Goal: Browse casually: Explore the website without a specific task or goal

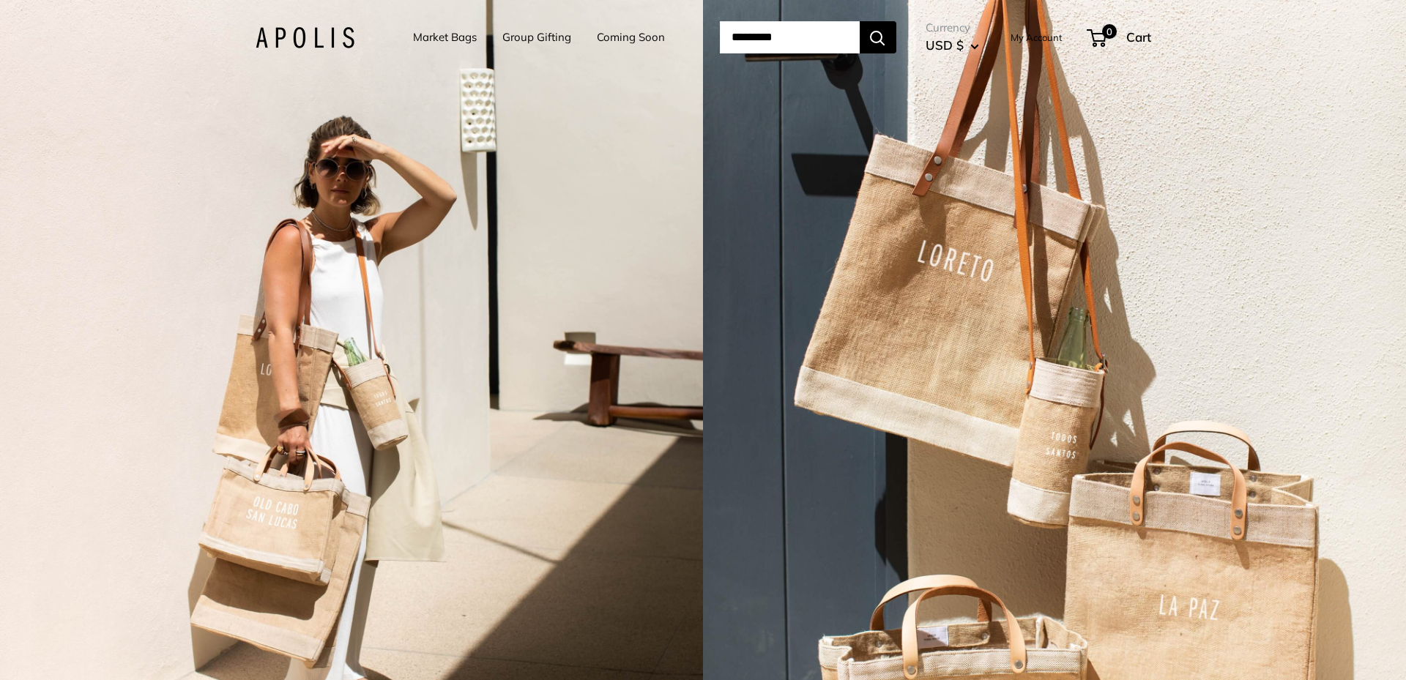
click at [443, 37] on link "Market Bags" at bounding box center [445, 37] width 64 height 20
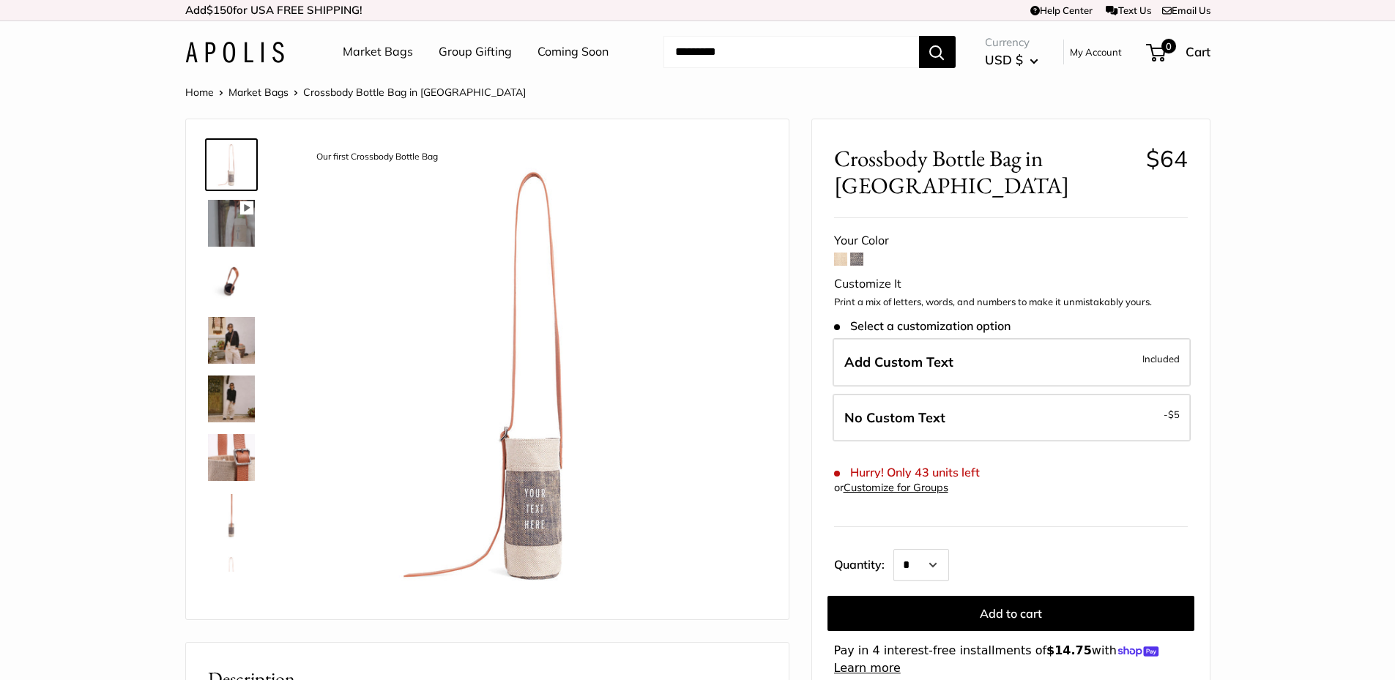
click at [761, 56] on input "Search..." at bounding box center [791, 52] width 256 height 32
type input "****"
click at [919, 36] on button "Search" at bounding box center [937, 52] width 37 height 32
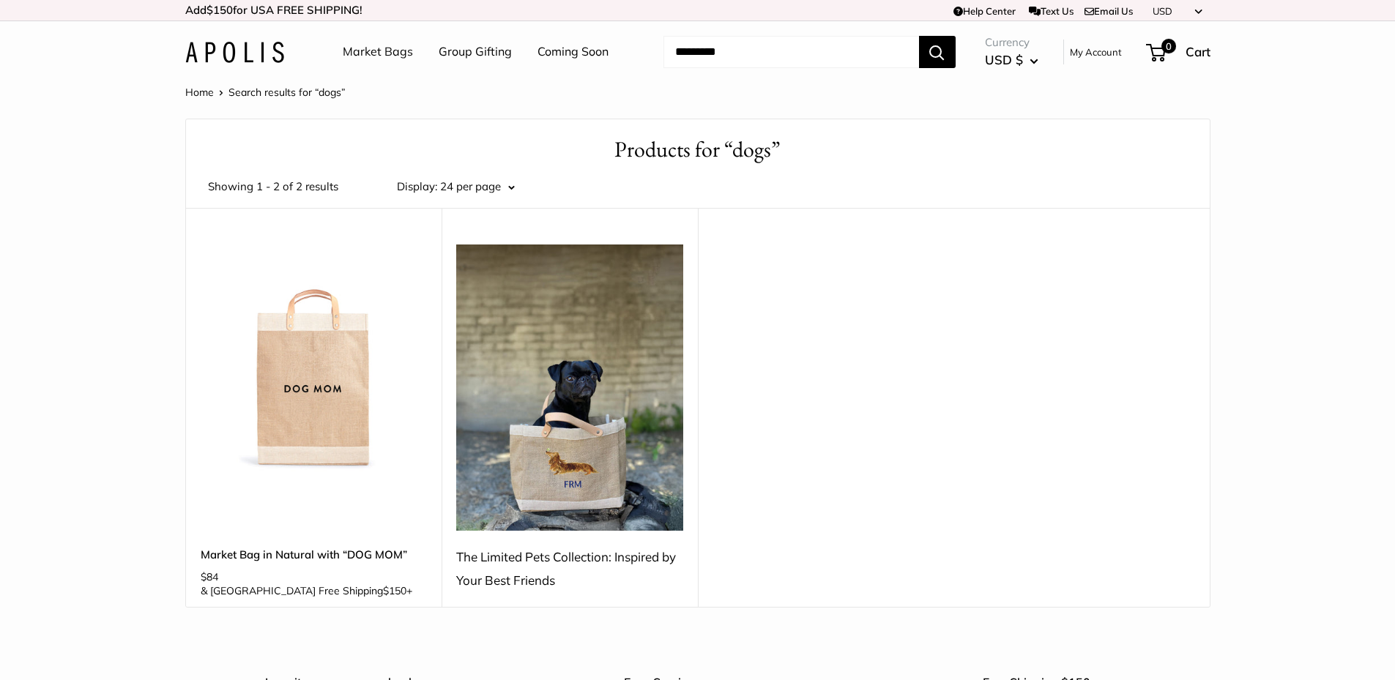
click at [620, 398] on img at bounding box center [569, 388] width 227 height 286
click at [533, 567] on div "The Limited Pets Collection: Inspired by Your Best Friends" at bounding box center [569, 568] width 227 height 47
click at [250, 55] on img at bounding box center [234, 52] width 99 height 21
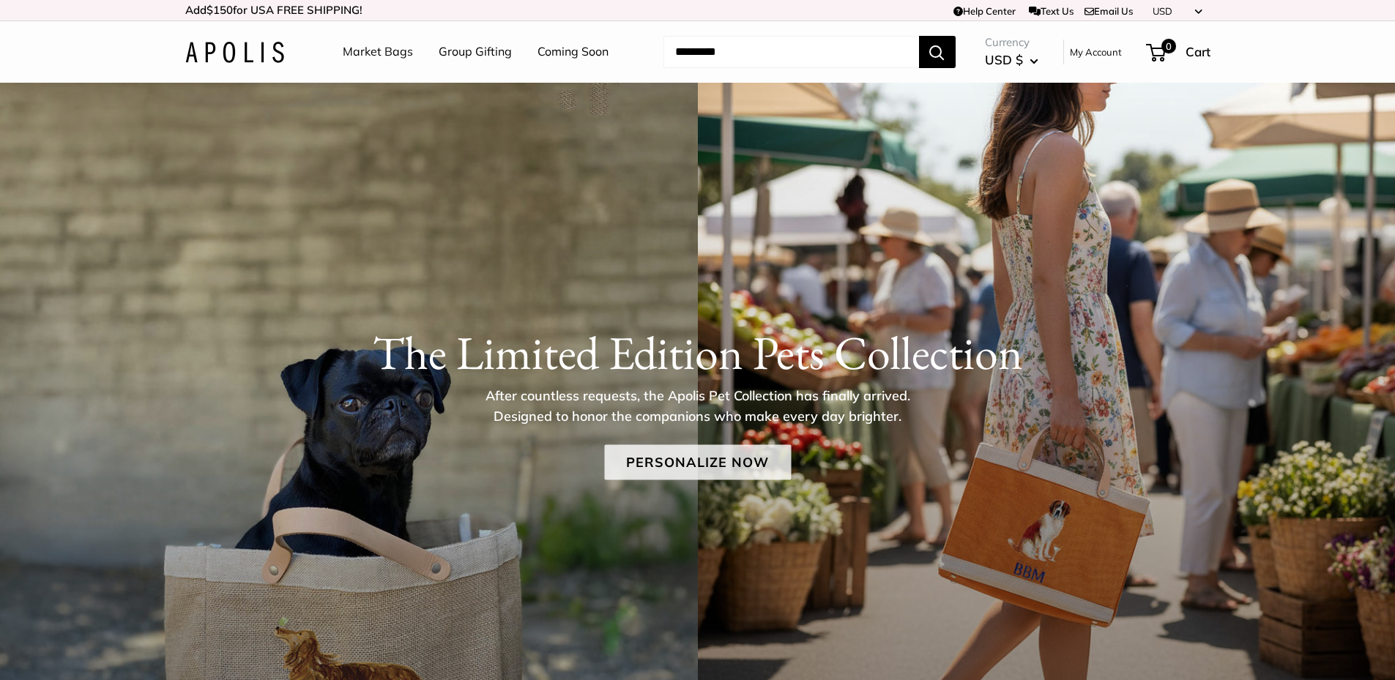
click at [689, 461] on link "Personalize Now" at bounding box center [697, 461] width 187 height 35
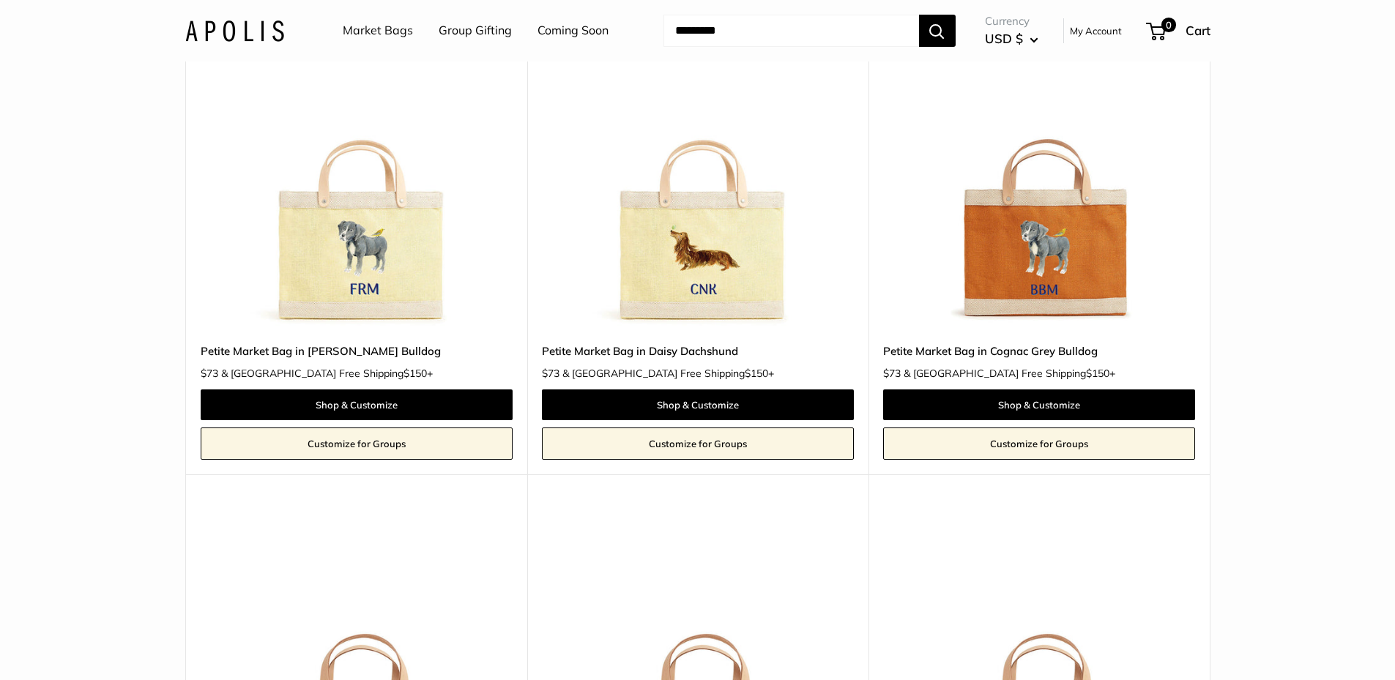
scroll to position [1757, 0]
